Goal: Navigation & Orientation: Find specific page/section

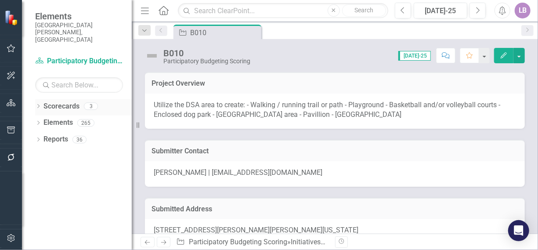
click at [38, 105] on icon "Dropdown" at bounding box center [38, 107] width 6 height 5
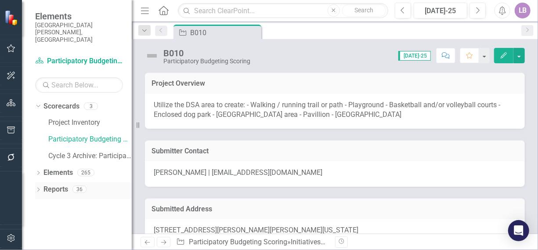
click at [37, 188] on icon "Dropdown" at bounding box center [38, 190] width 6 height 5
click at [70, 217] on link "Scorecard Scorecards" at bounding box center [71, 222] width 48 height 10
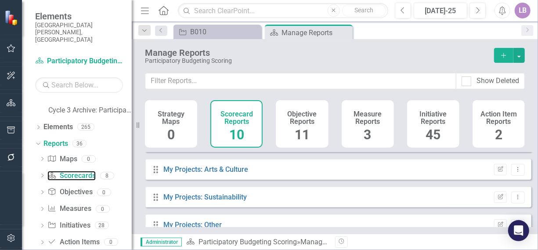
scroll to position [88, 0]
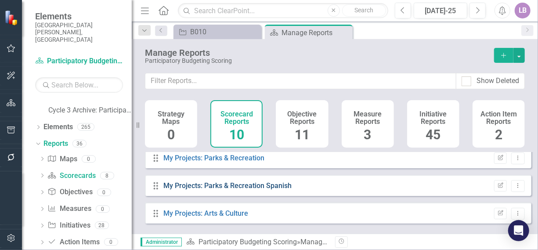
click at [225, 188] on link "My Projects: Parks & Recreation Spanish" at bounding box center [228, 186] width 128 height 8
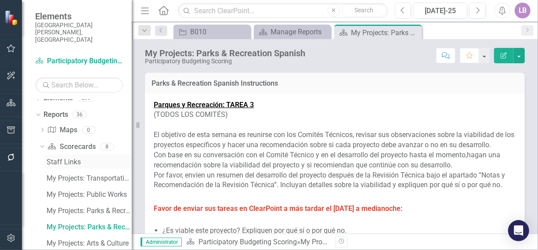
scroll to position [88, 0]
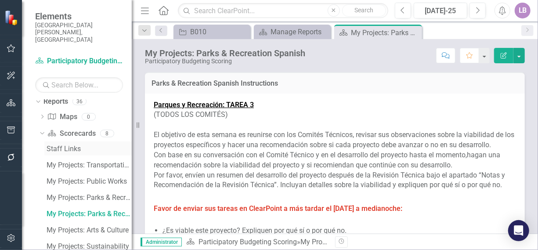
click at [61, 145] on div "Staff Links" at bounding box center [89, 149] width 85 height 8
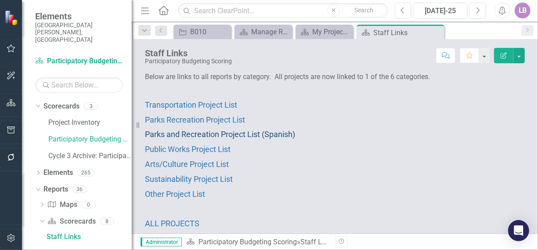
click at [232, 135] on span "Parks and Recreation Project List (Spanish)" at bounding box center [220, 134] width 150 height 9
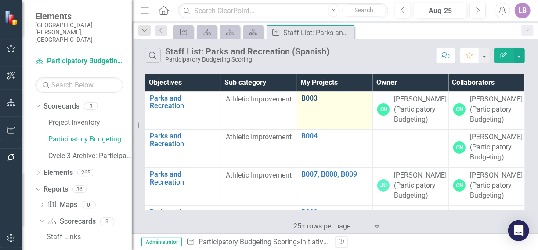
click at [313, 96] on link "B003" at bounding box center [335, 98] width 67 height 8
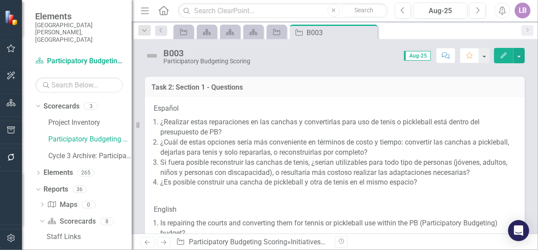
scroll to position [5433, 0]
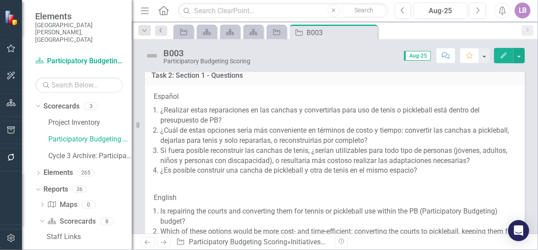
click at [163, 30] on icon "Previous" at bounding box center [161, 30] width 7 height 5
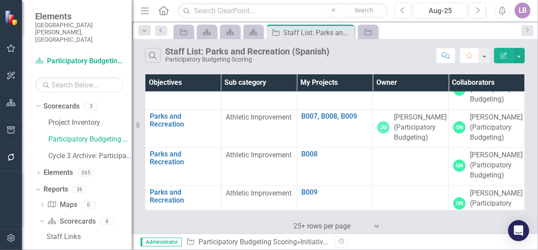
scroll to position [31, 0]
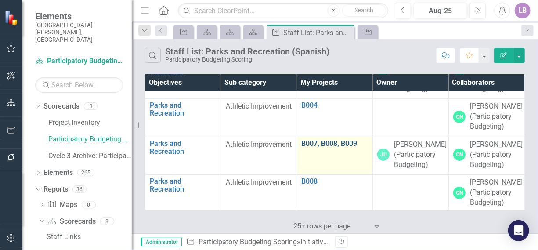
click at [343, 142] on link "B007, B008, B009" at bounding box center [335, 144] width 67 height 8
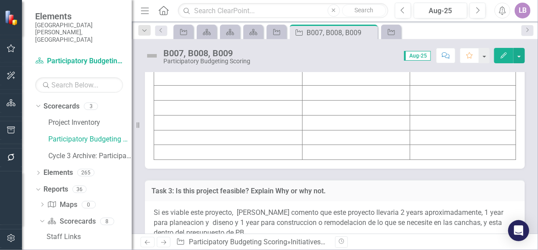
scroll to position [5064, 0]
